Goal: Obtain resource: Obtain resource

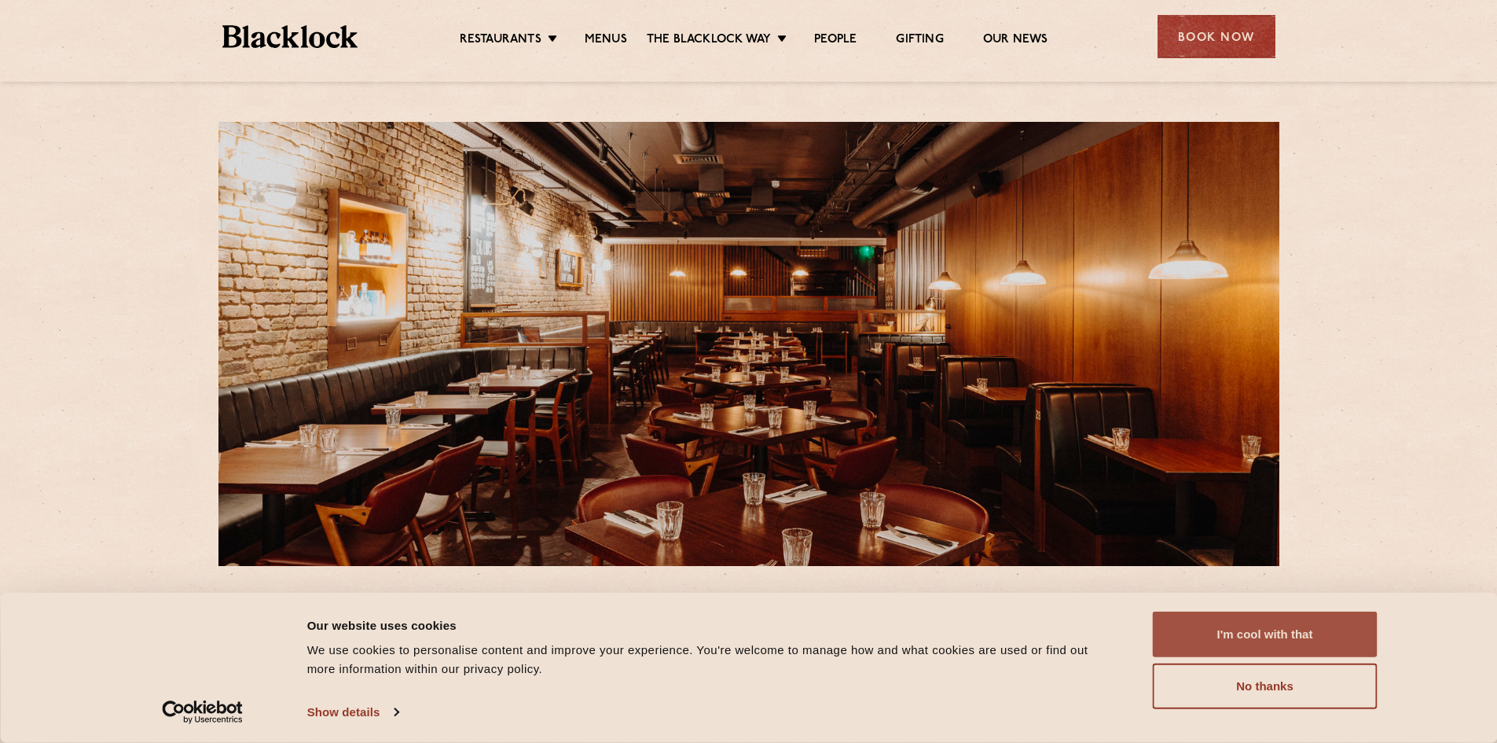
click at [1172, 623] on button "I'm cool with that" at bounding box center [1265, 634] width 225 height 46
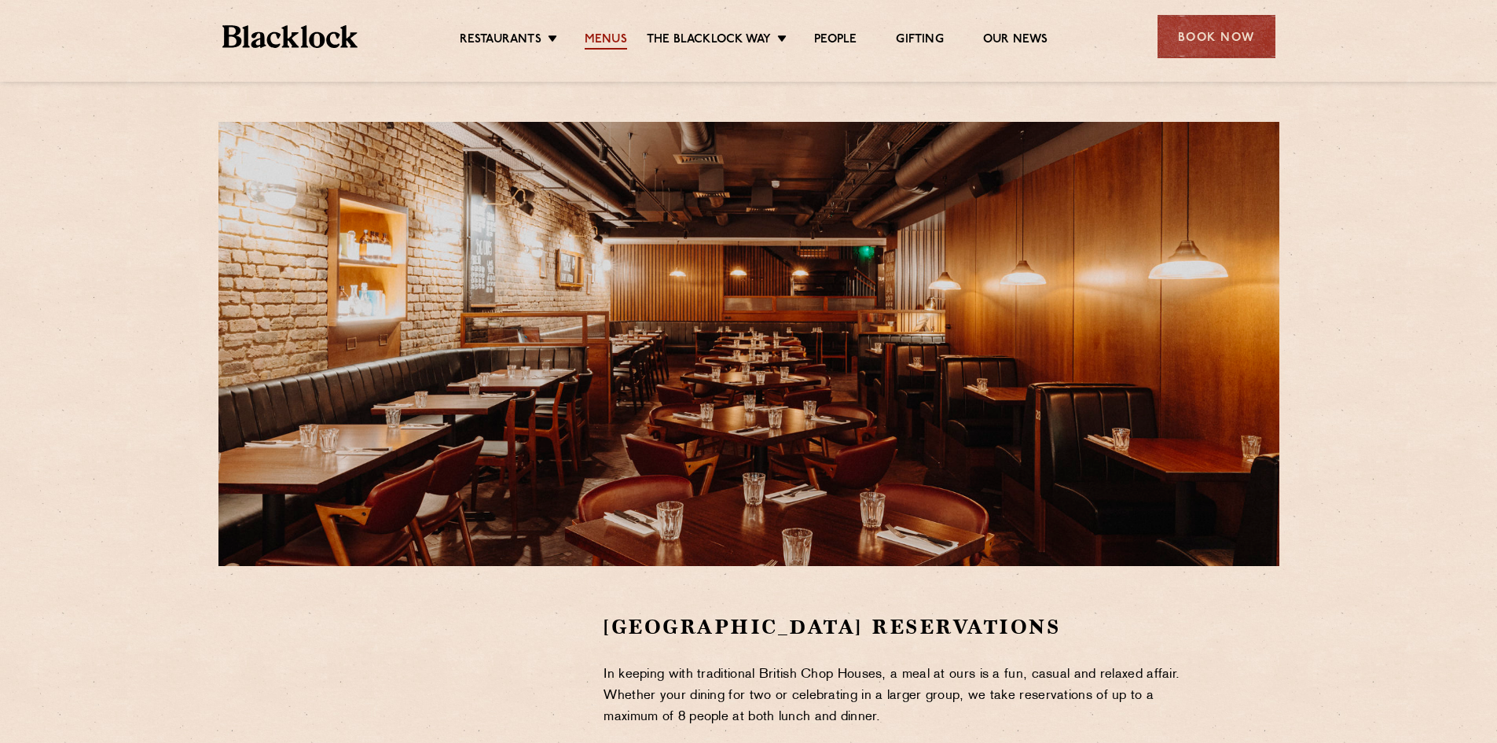
click at [596, 39] on link "Menus" at bounding box center [606, 40] width 42 height 17
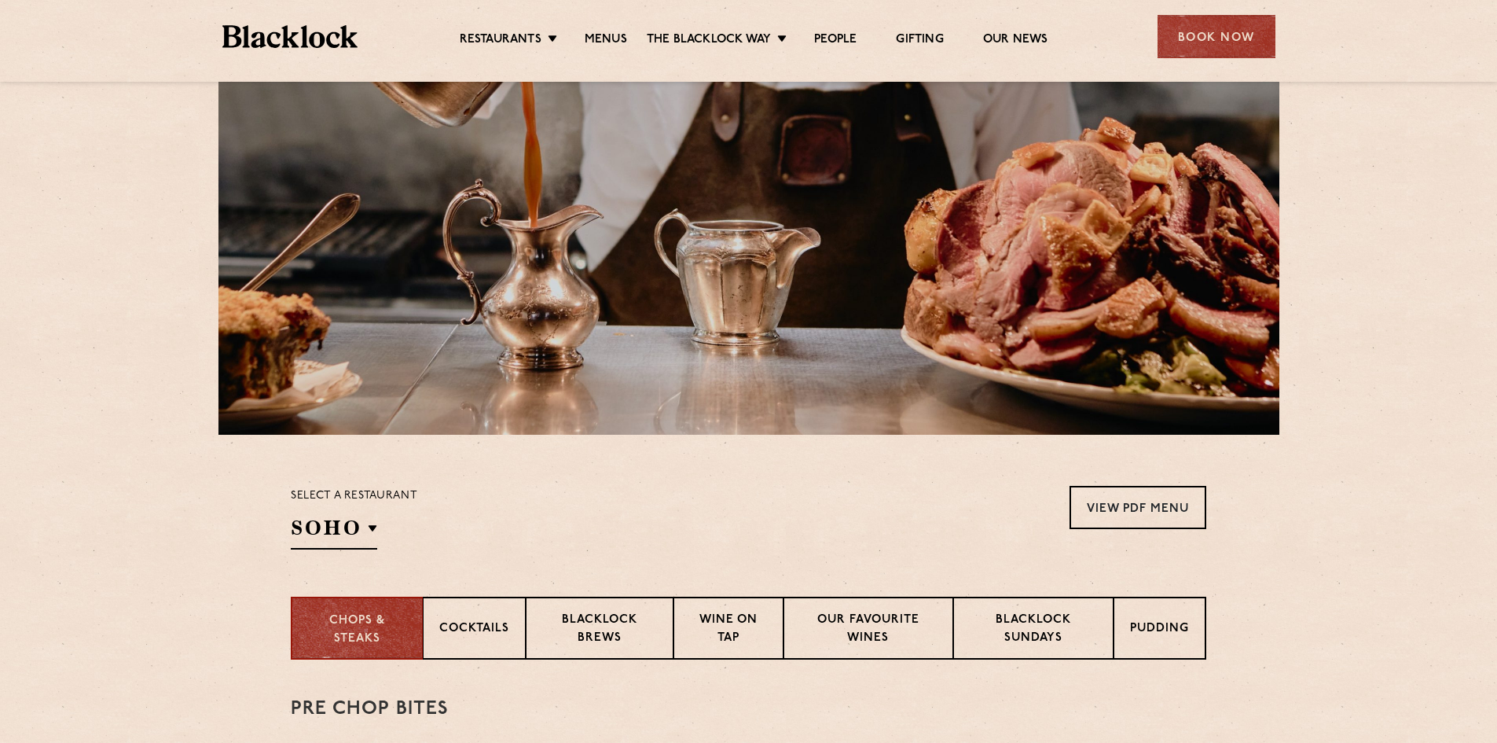
scroll to position [157, 0]
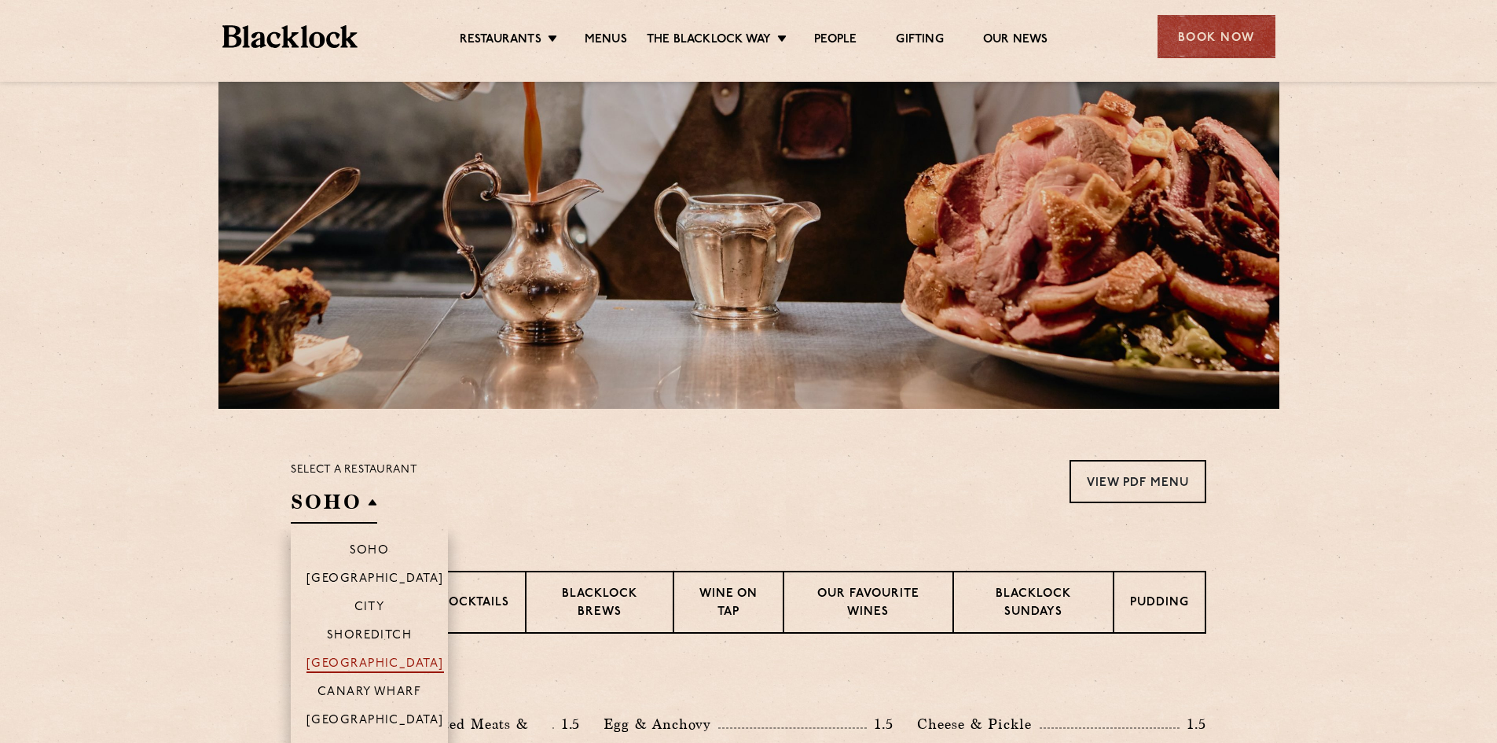
click at [372, 662] on p "[GEOGRAPHIC_DATA]" at bounding box center [375, 665] width 138 height 16
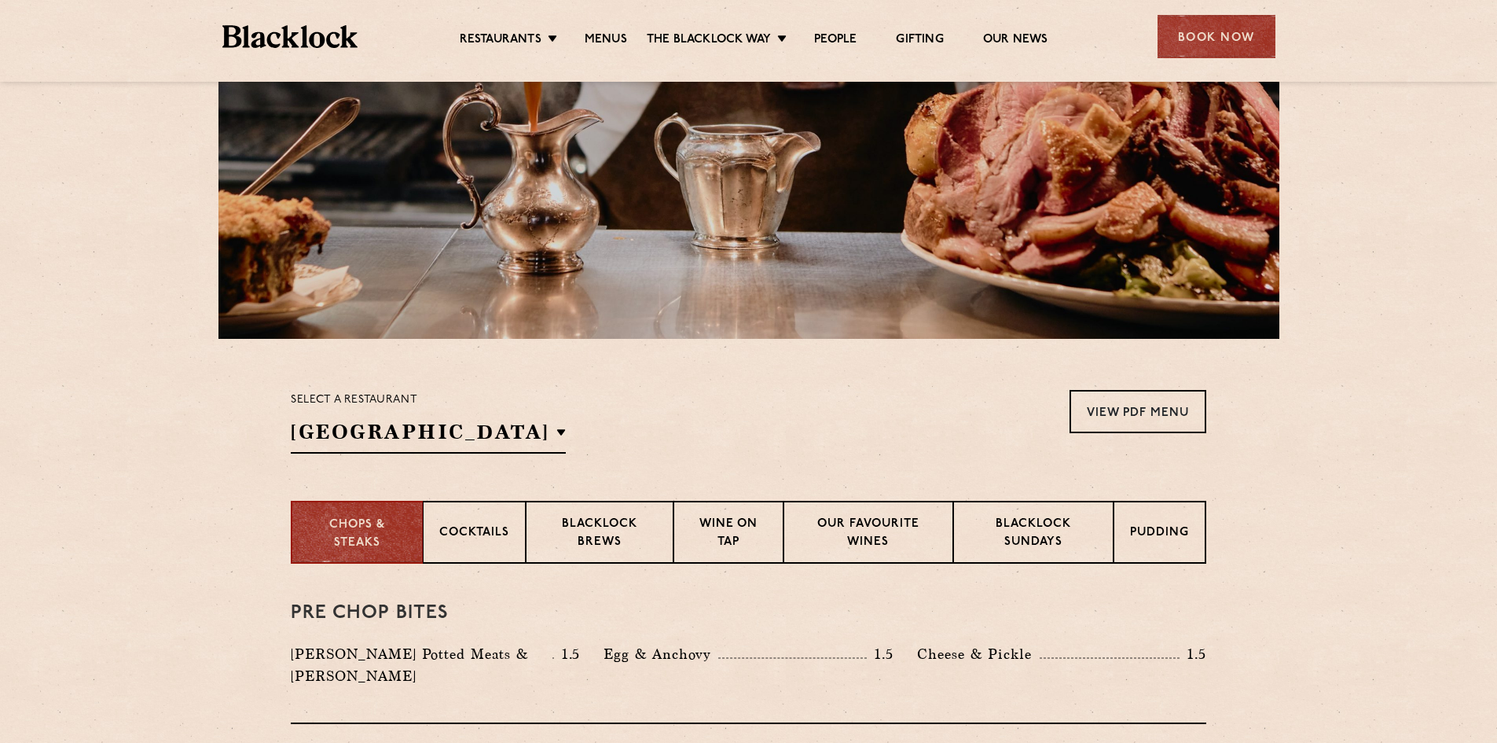
scroll to position [236, 0]
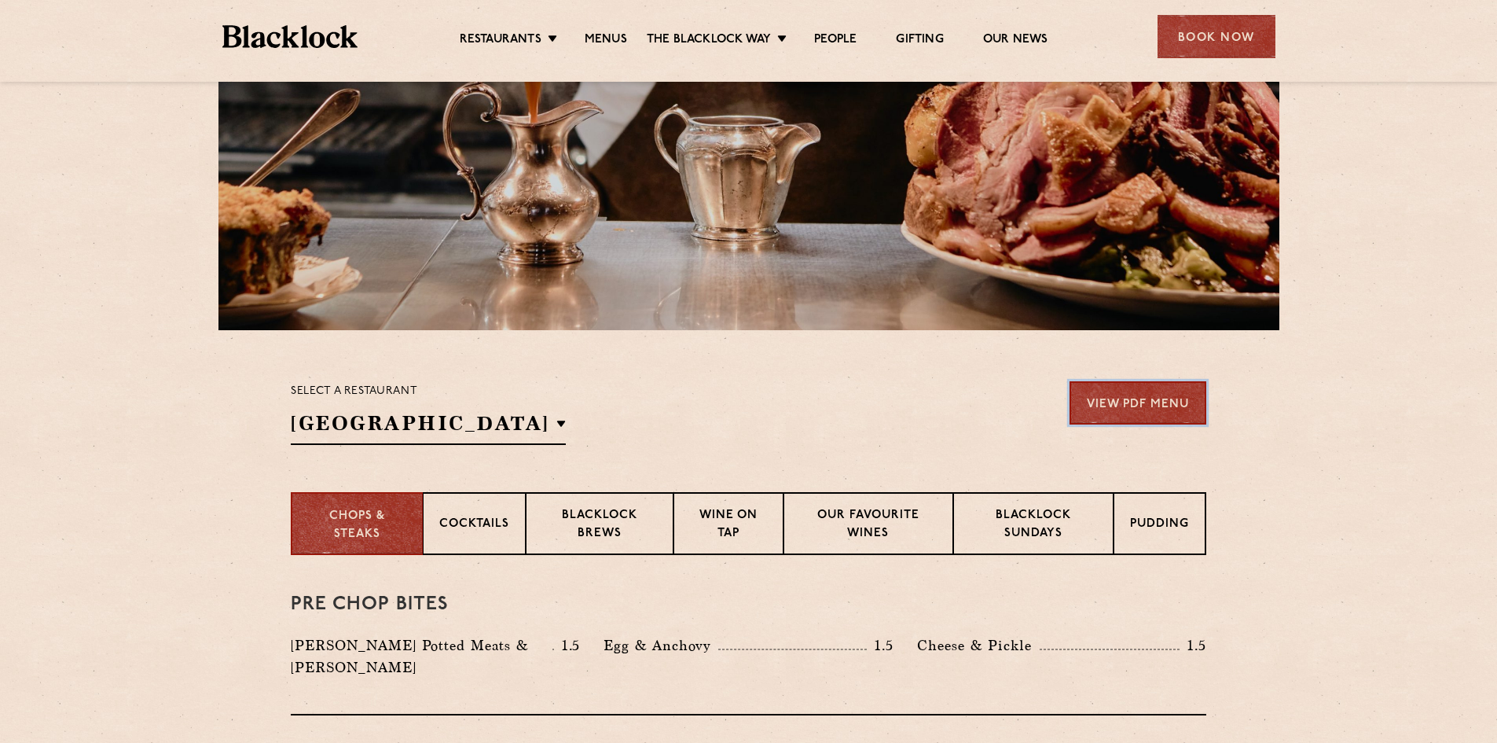
click at [1108, 396] on link "View PDF Menu" at bounding box center [1137, 402] width 137 height 43
